Goal: Register for event/course

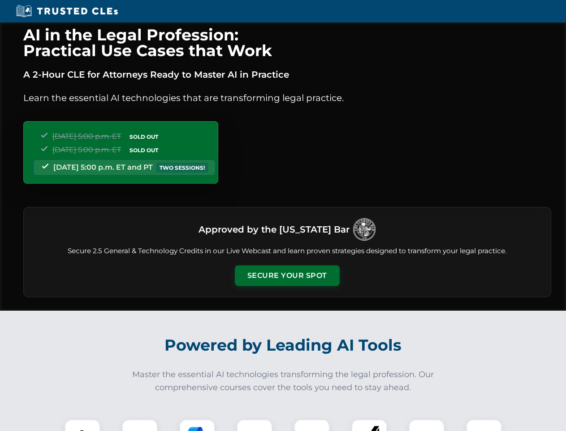
click at [287, 275] on button "Secure Your Spot" at bounding box center [287, 275] width 105 height 21
click at [83, 425] on img at bounding box center [83, 437] width 26 height 26
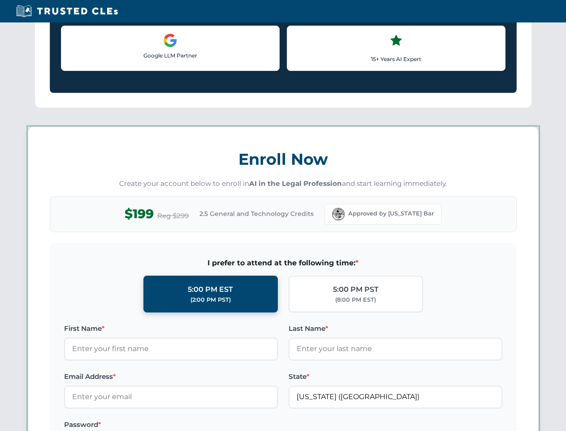
click at [197, 425] on label "Password *" at bounding box center [171, 424] width 214 height 11
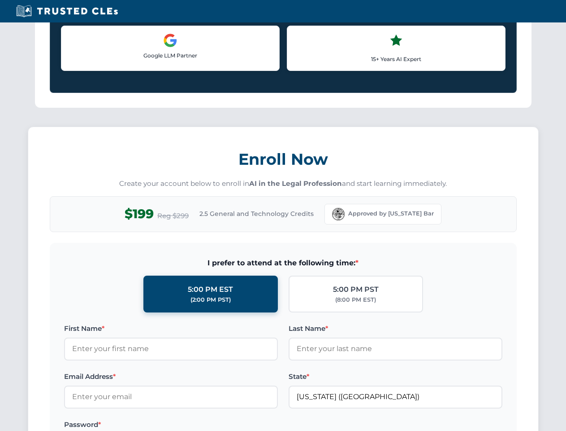
scroll to position [880, 0]
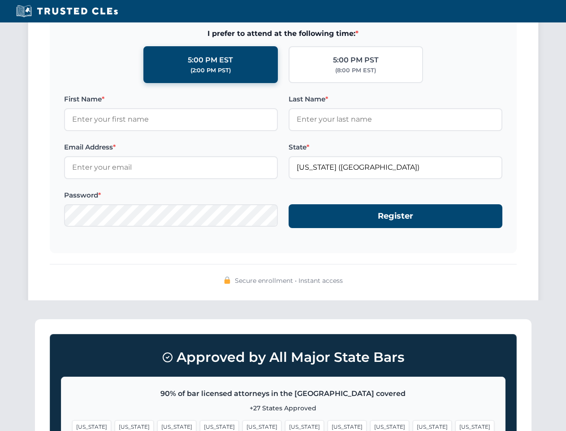
click at [413, 425] on span "[US_STATE]" at bounding box center [432, 426] width 39 height 13
